Goal: Task Accomplishment & Management: Complete application form

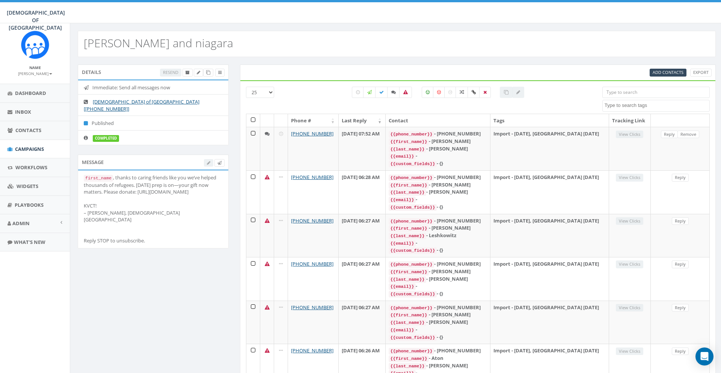
select select
click at [33, 149] on span "Campaigns" at bounding box center [29, 149] width 29 height 7
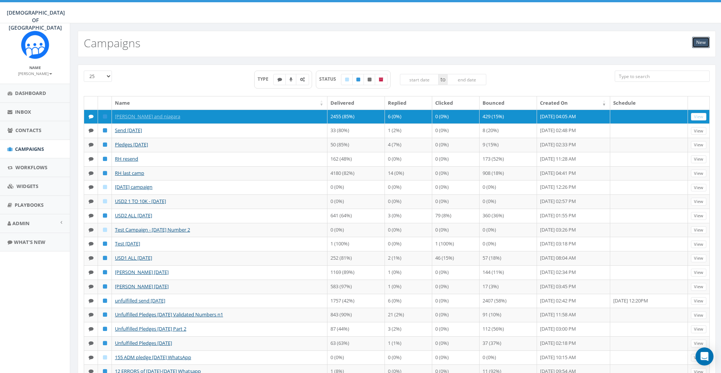
click at [695, 42] on link "New" at bounding box center [701, 42] width 18 height 11
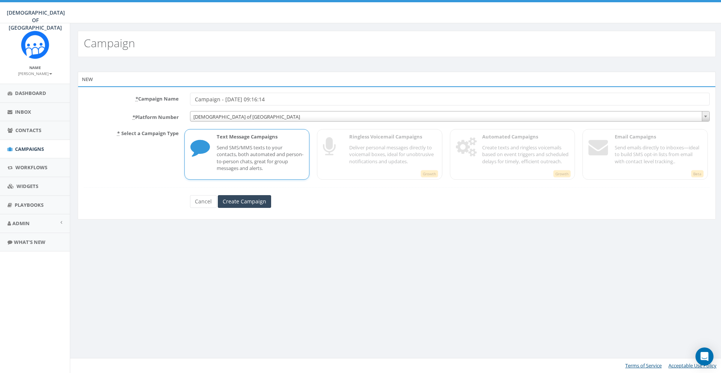
drag, startPoint x: 290, startPoint y: 96, endPoint x: 188, endPoint y: 100, distance: 101.8
click at [190, 100] on input "Campaign - 09/30/2025, 09:16:14" at bounding box center [450, 99] width 520 height 13
type input "[DATE] - all"
click at [253, 197] on input "Create Campaign" at bounding box center [244, 201] width 53 height 13
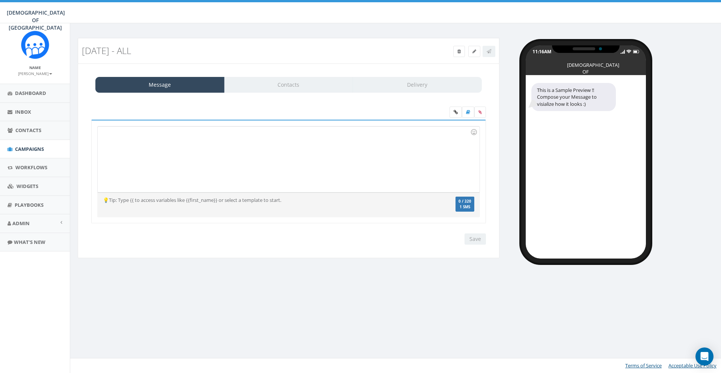
click at [215, 163] on div at bounding box center [289, 160] width 382 height 66
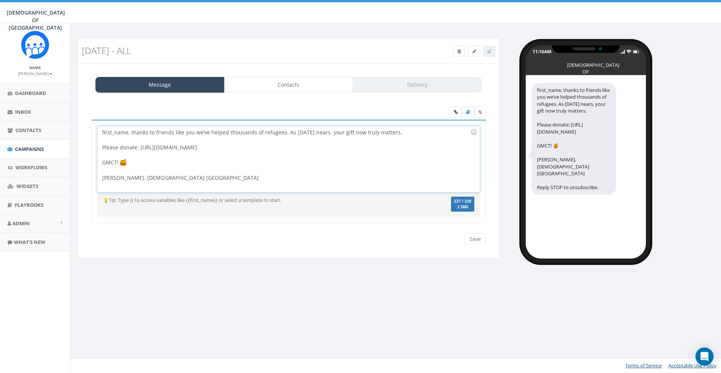
click at [116, 140] on div at bounding box center [286, 140] width 368 height 8
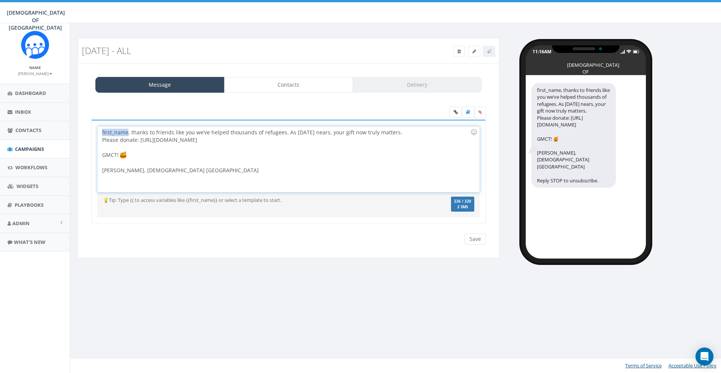
drag, startPoint x: 128, startPoint y: 131, endPoint x: 97, endPoint y: 134, distance: 31.3
click at [98, 134] on div "first_name, thanks to friends like you we’ve helped thousands of refugees. As […" at bounding box center [289, 160] width 382 height 66
click at [110, 165] on div at bounding box center [286, 163] width 368 height 8
drag, startPoint x: 128, startPoint y: 132, endPoint x: 84, endPoint y: 131, distance: 44.3
click at [98, 131] on div "first_name, thanks to friends like you we’ve helped thousands of refugees. As […" at bounding box center [289, 160] width 382 height 66
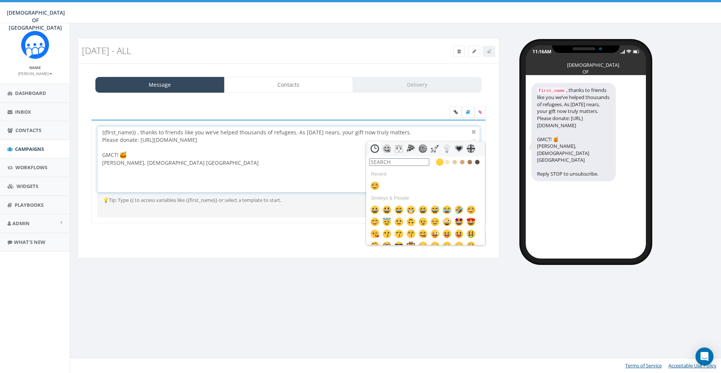
click at [183, 146] on div at bounding box center [286, 148] width 368 height 8
click at [223, 154] on div "GMCT!" at bounding box center [286, 155] width 368 height 8
click at [474, 131] on div at bounding box center [473, 132] width 9 height 9
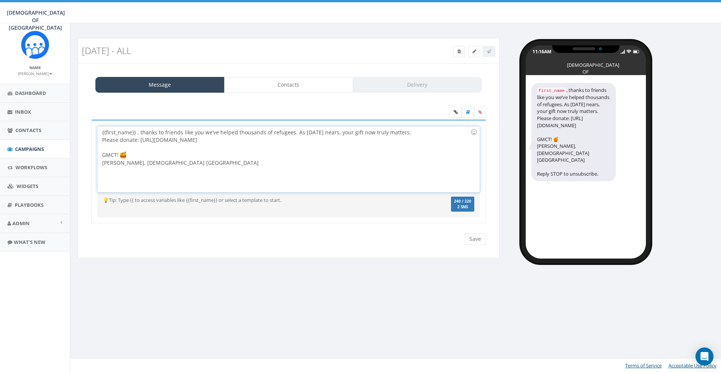
click at [139, 139] on div "Please donate: [URL][DOMAIN_NAME]" at bounding box center [286, 140] width 368 height 8
click at [256, 210] on div "💡Tip: Type {{ to access variables like {{first_name}} or select a template to s…" at bounding box center [288, 205] width 383 height 17
click at [472, 238] on input "Save" at bounding box center [475, 239] width 21 height 11
